Goal: Task Accomplishment & Management: Manage account settings

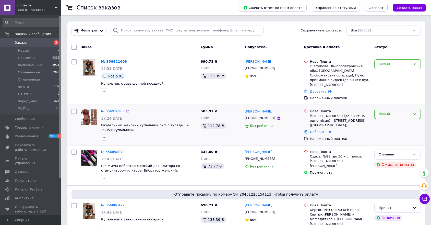
click at [386, 109] on div "Новый" at bounding box center [397, 114] width 46 height 10
click at [384, 120] on li "Принят" at bounding box center [398, 124] width 46 height 9
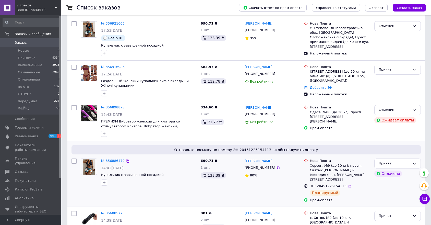
scroll to position [85, 0]
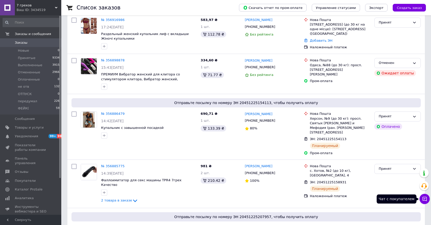
click at [427, 196] on icon at bounding box center [424, 198] width 5 height 5
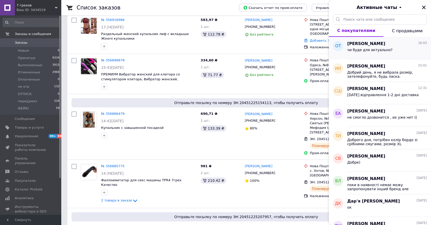
click at [374, 51] on span "чи буде для актуально?" at bounding box center [369, 50] width 45 height 4
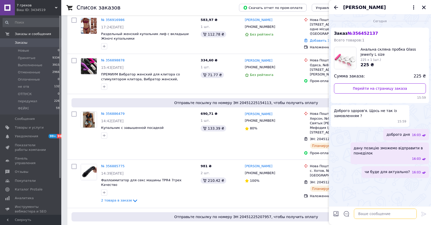
click at [380, 213] on textarea at bounding box center [385, 213] width 63 height 10
type textarea "?"
click at [427, 5] on div "Олександр ТКАЧУК" at bounding box center [380, 7] width 102 height 14
click at [425, 7] on icon "Закрыть" at bounding box center [423, 7] width 5 height 5
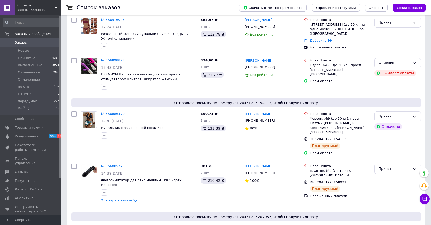
click at [18, 44] on span "Заказы" at bounding box center [21, 42] width 13 height 5
